Goal: Navigation & Orientation: Find specific page/section

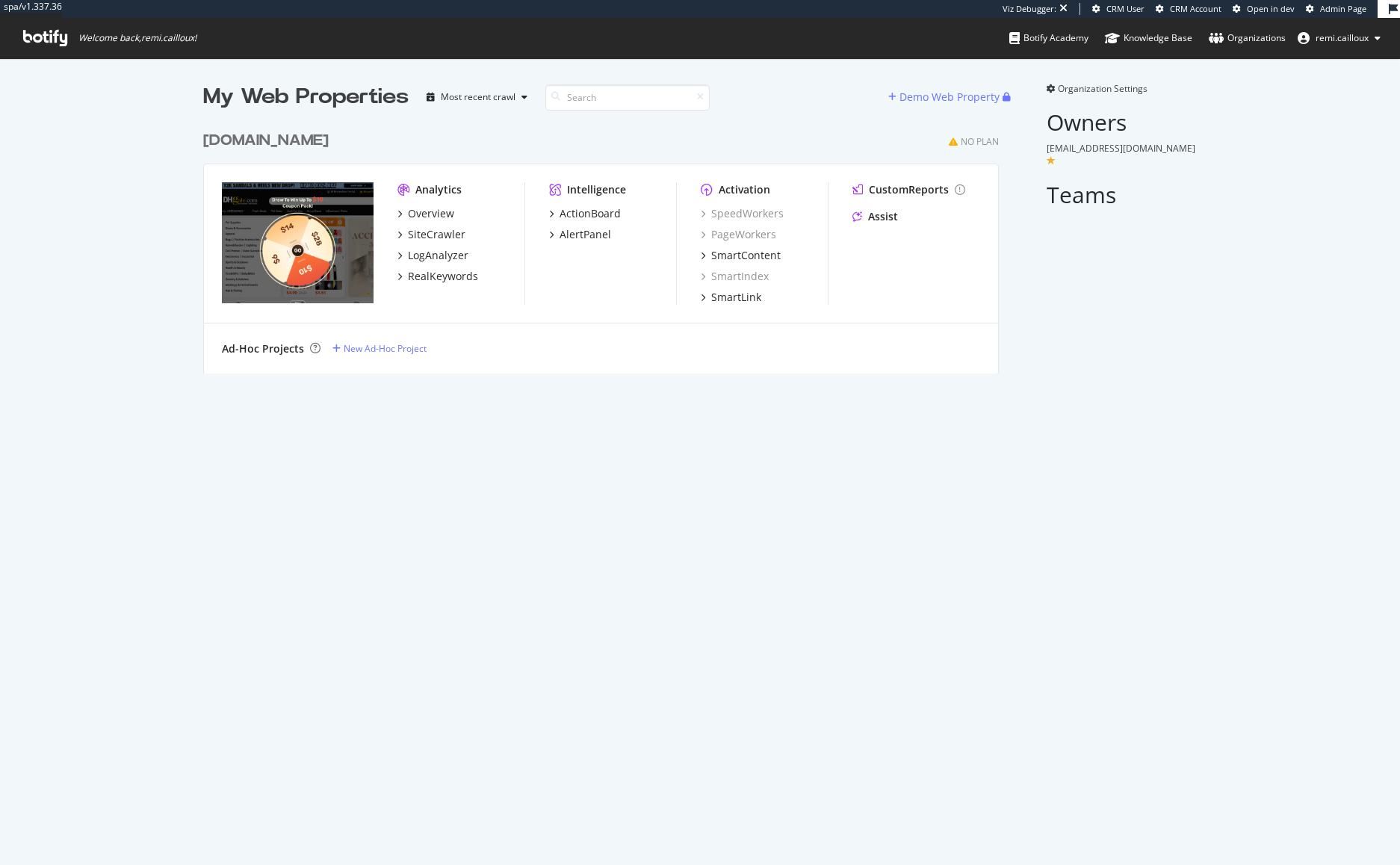
scroll to position [250, 796]
